Goal: Transaction & Acquisition: Purchase product/service

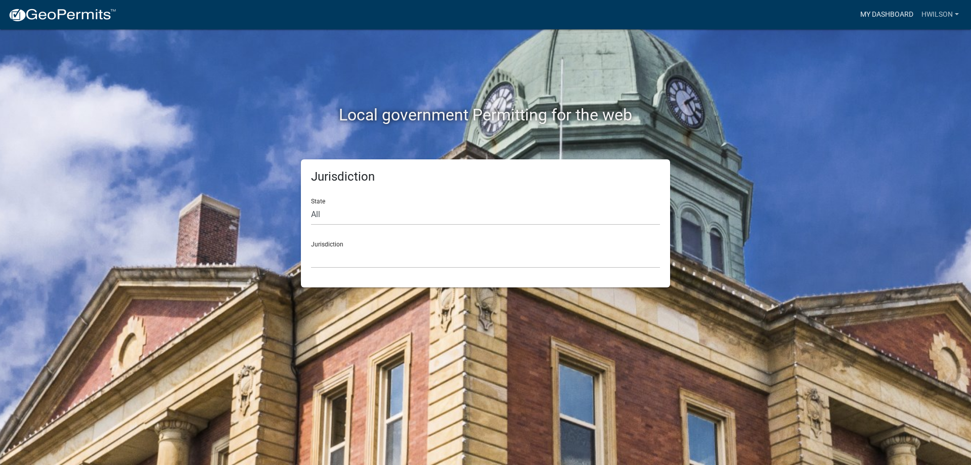
click at [873, 15] on link "My Dashboard" at bounding box center [887, 14] width 61 height 19
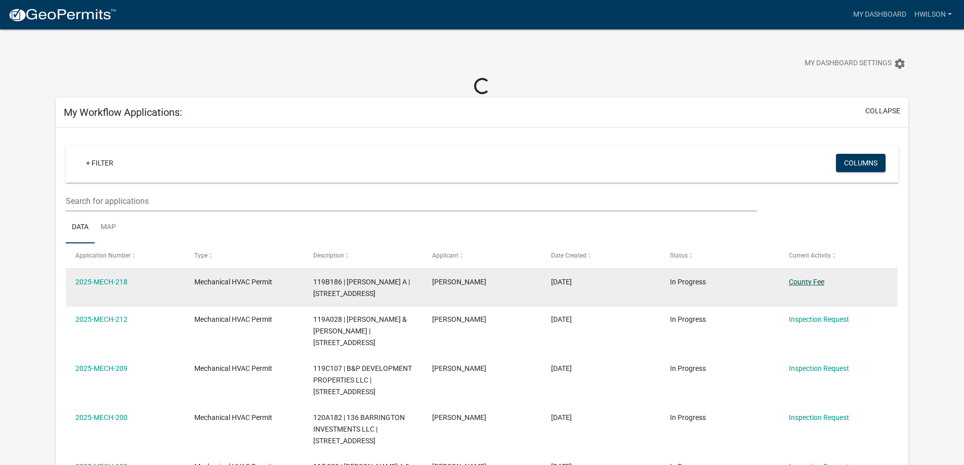
click at [803, 281] on link "County Fee" at bounding box center [806, 282] width 35 height 8
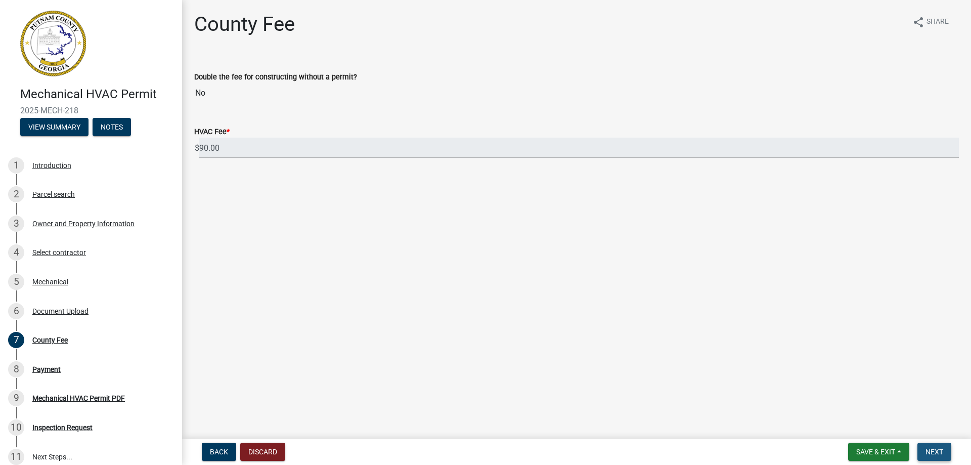
click at [931, 449] on span "Next" at bounding box center [935, 452] width 18 height 8
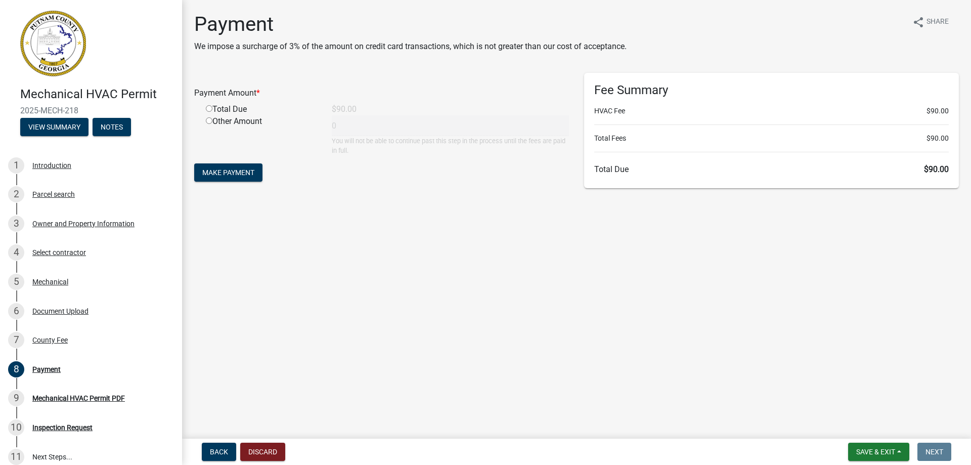
click at [211, 110] on input "radio" at bounding box center [209, 108] width 7 height 7
radio input "true"
type input "90"
click at [244, 164] on button "Make Payment" at bounding box center [228, 172] width 68 height 18
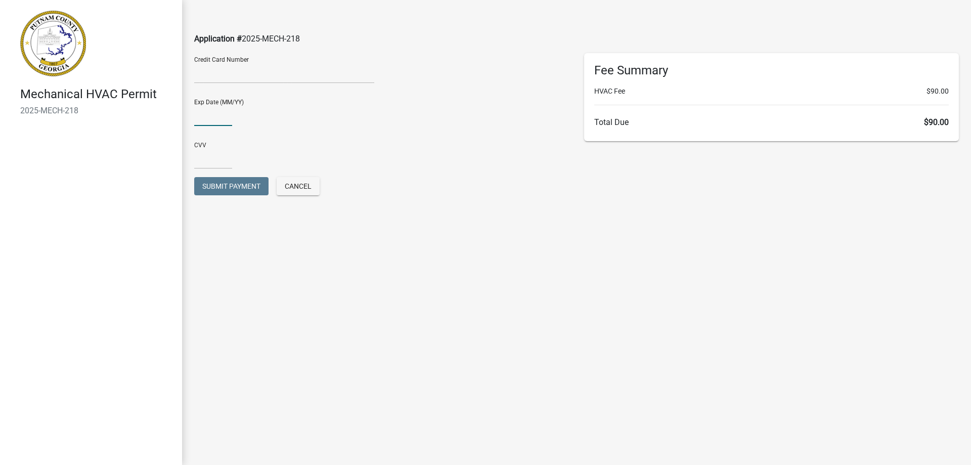
type input "01/26"
click at [208, 159] on input "text" at bounding box center [213, 158] width 38 height 21
type input "020"
click at [194, 177] on button "Submit Payment" at bounding box center [231, 186] width 74 height 18
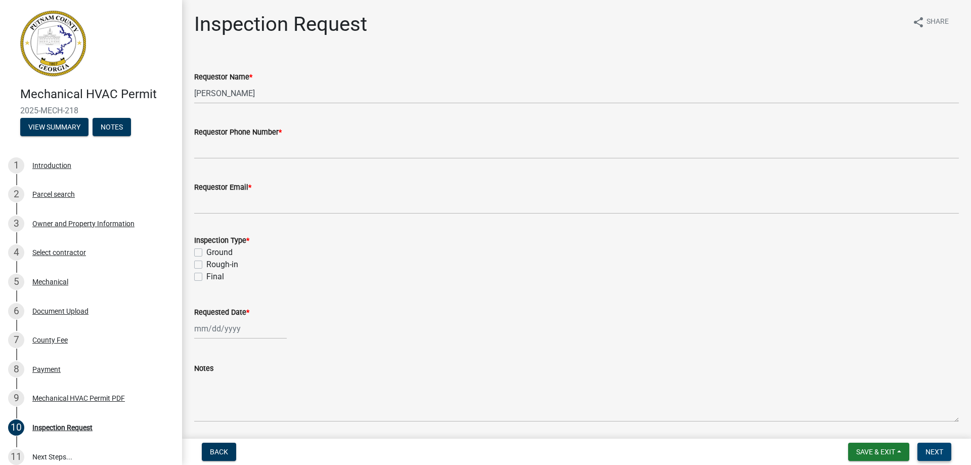
click at [931, 450] on span "Next" at bounding box center [935, 452] width 18 height 8
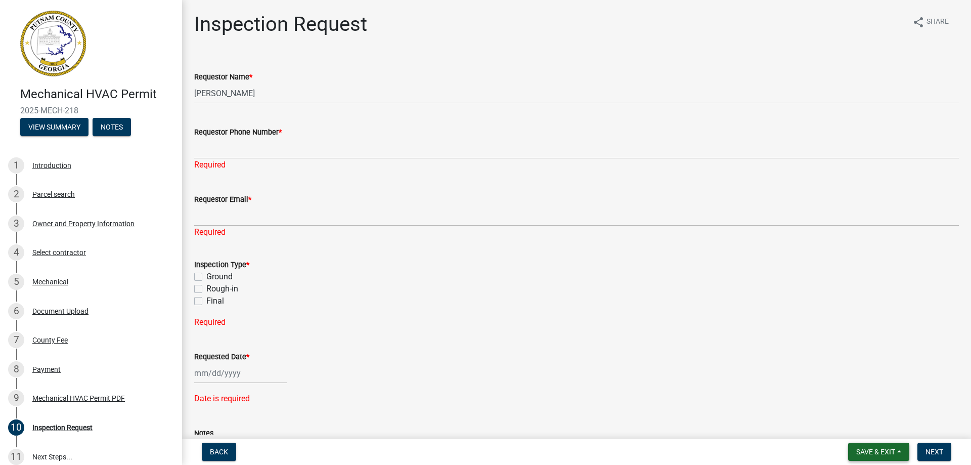
click at [884, 446] on button "Save & Exit" at bounding box center [878, 452] width 61 height 18
click at [871, 428] on button "Save & Exit" at bounding box center [869, 425] width 81 height 24
